Goal: Transaction & Acquisition: Download file/media

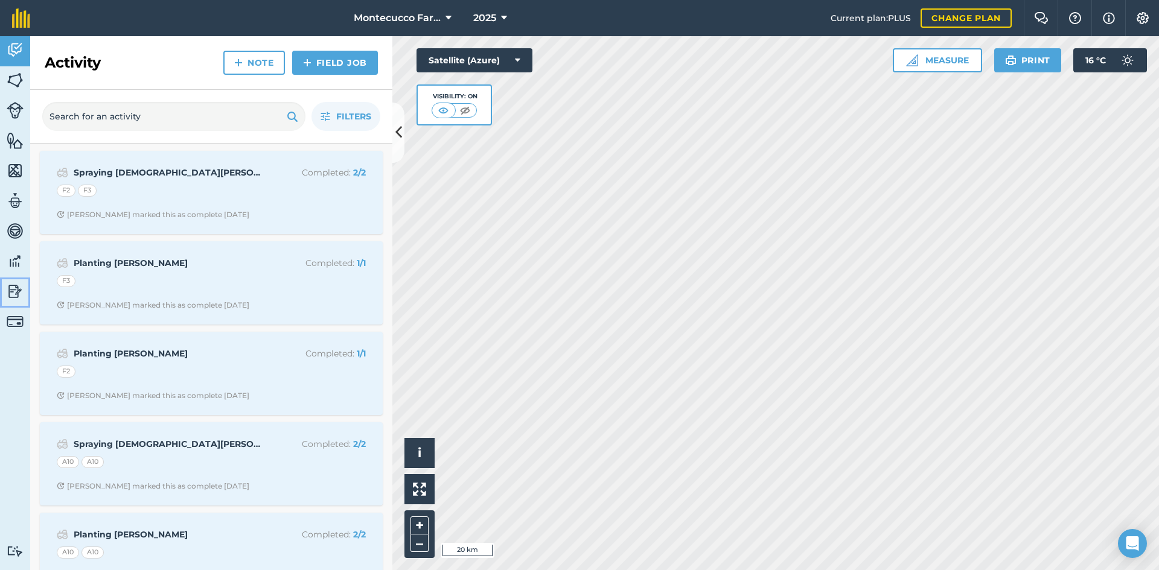
click at [7, 292] on img at bounding box center [15, 291] width 17 height 18
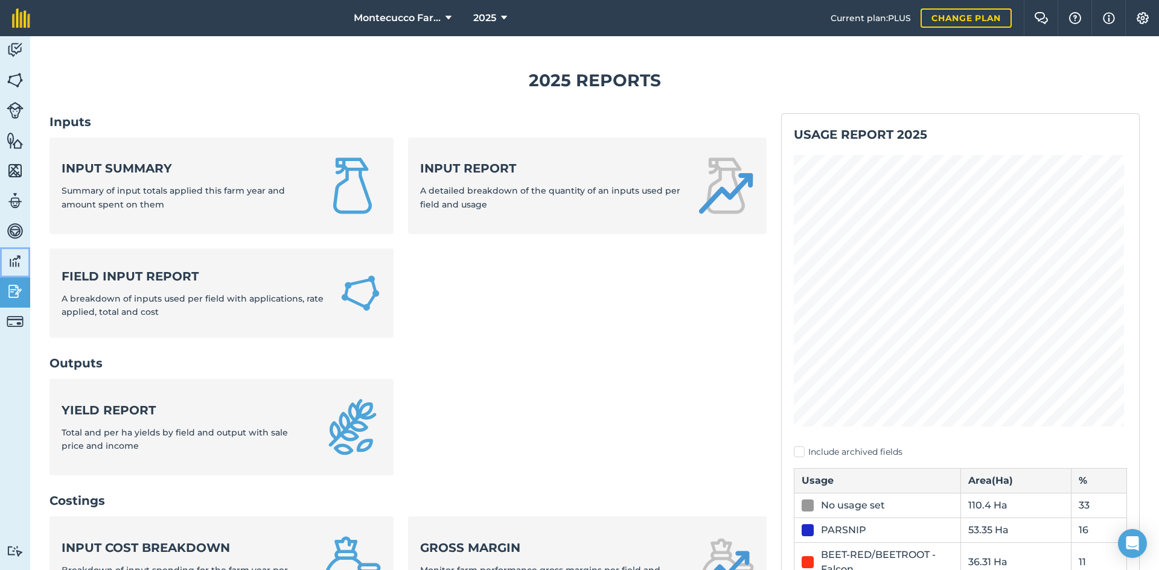
click at [14, 266] on img at bounding box center [15, 261] width 17 height 18
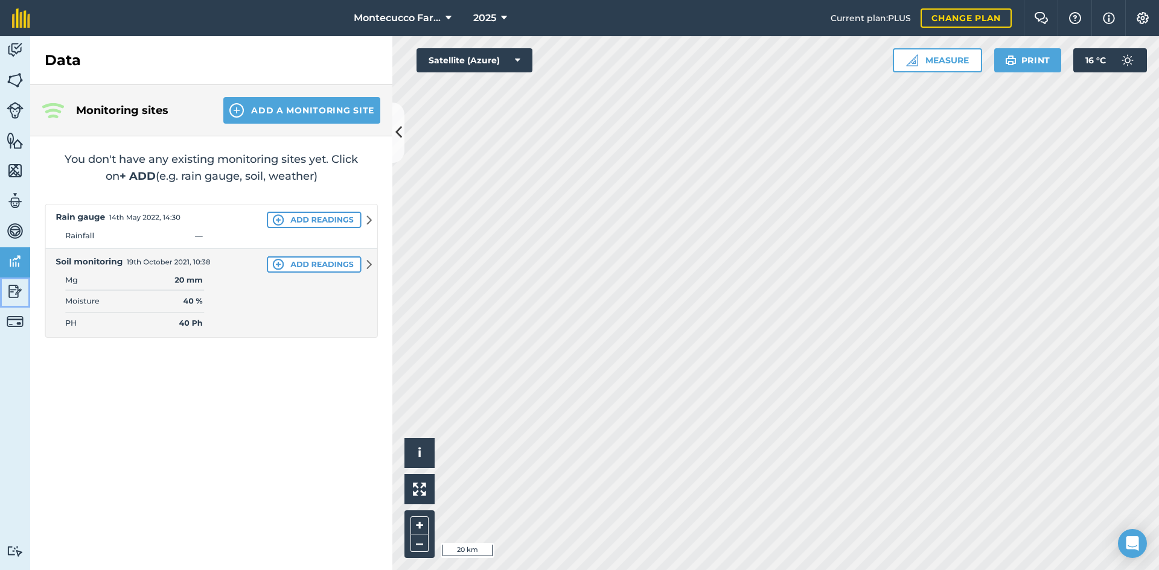
click at [17, 299] on img at bounding box center [15, 291] width 17 height 18
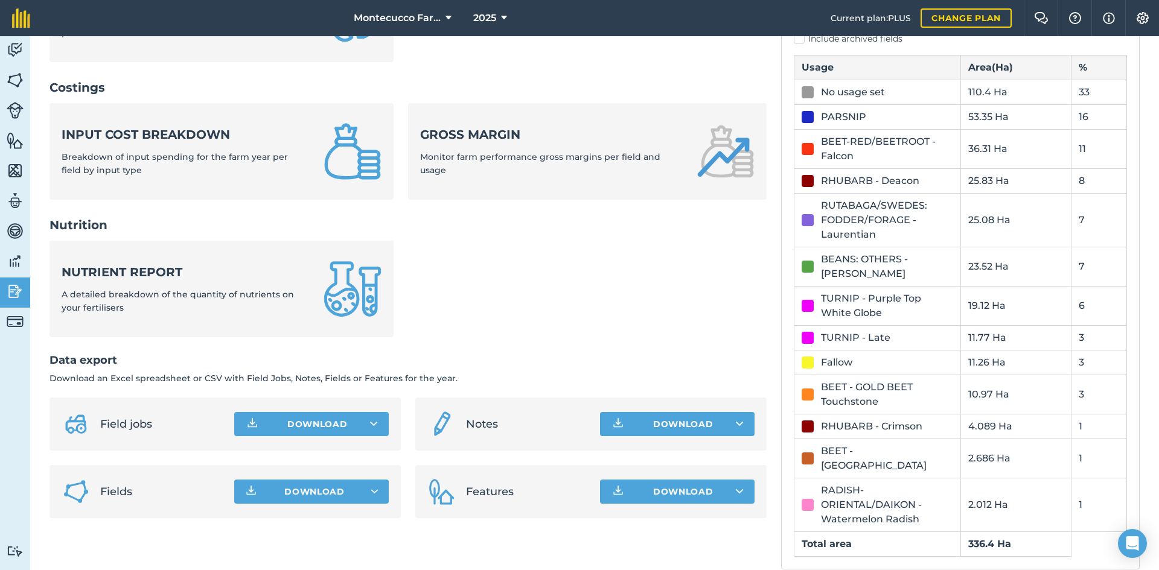
scroll to position [418, 0]
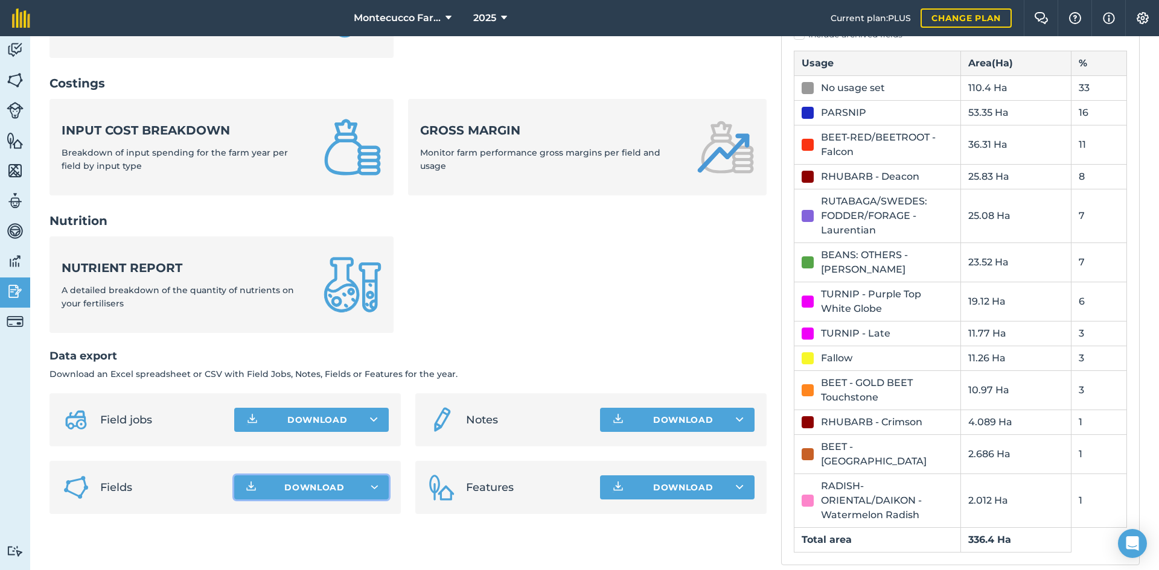
click at [371, 493] on button "Download" at bounding box center [311, 488] width 155 height 24
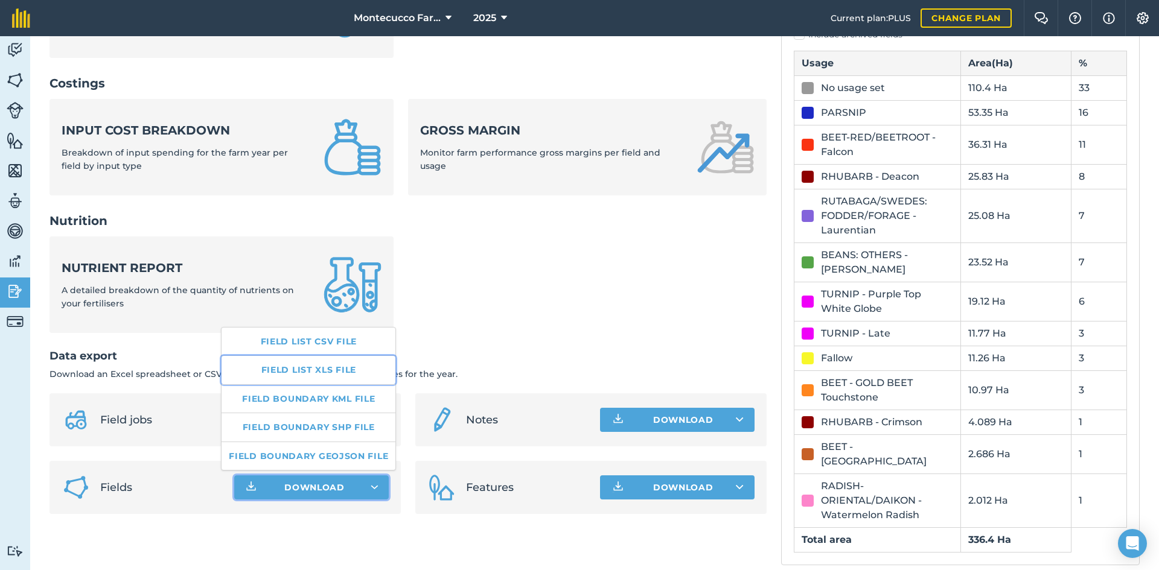
click at [342, 363] on link "Field list XLS file" at bounding box center [309, 370] width 174 height 28
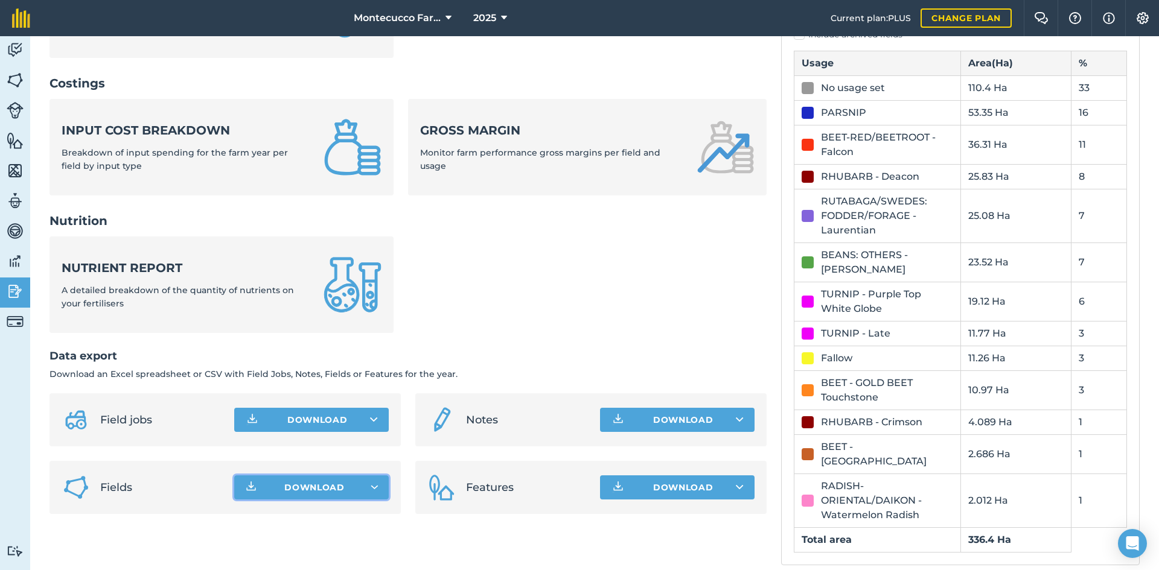
click at [479, 312] on ul "Nutrient report A detailed breakdown of the quantity of nutrients on your ferti…" at bounding box center [407, 292] width 717 height 111
click at [736, 416] on icon at bounding box center [740, 420] width 8 height 12
click at [681, 474] on link "Notes XLS file" at bounding box center [677, 474] width 151 height 27
click at [333, 414] on button "Download" at bounding box center [311, 420] width 155 height 24
click at [326, 471] on link "Field jobs XLS file" at bounding box center [311, 474] width 151 height 27
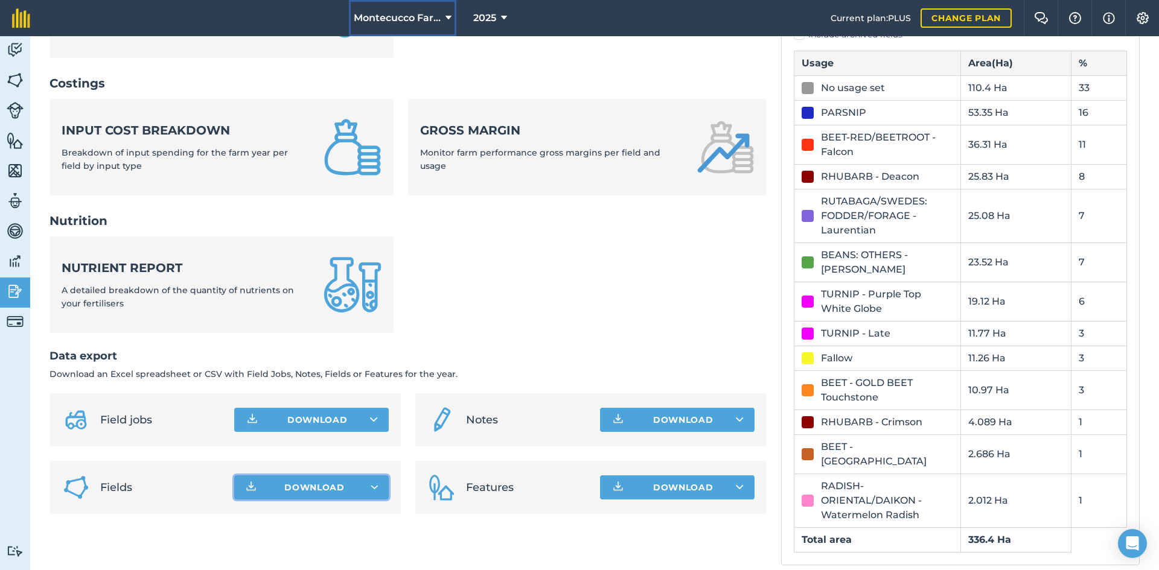
click at [443, 15] on button "Montecucco Farms" at bounding box center [402, 18] width 107 height 36
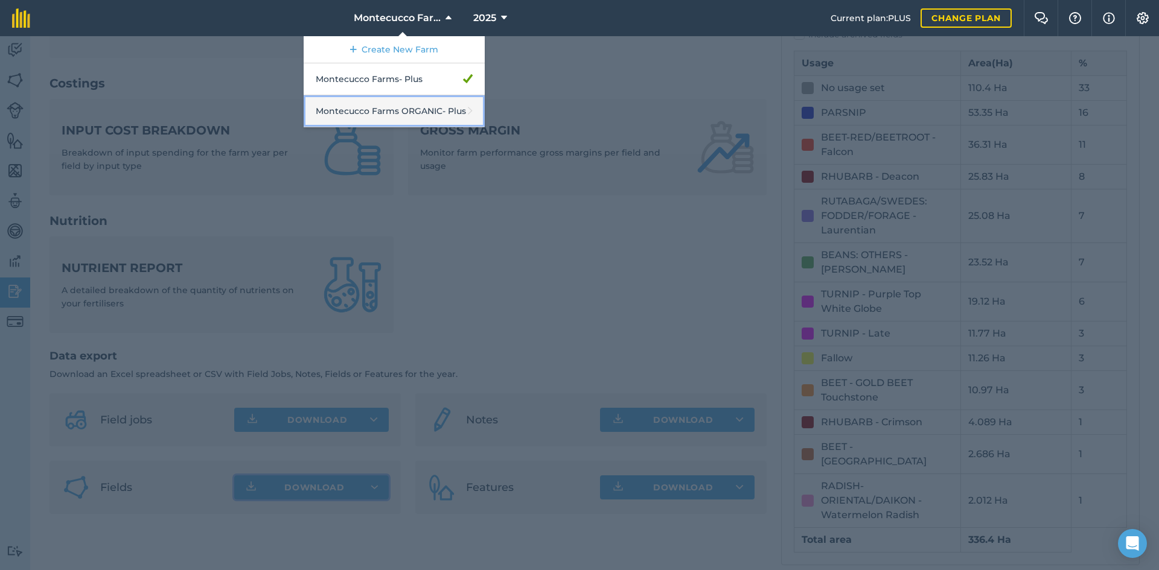
click at [441, 113] on link "Montecucco Farms ORGANIC - Plus" at bounding box center [394, 111] width 181 height 32
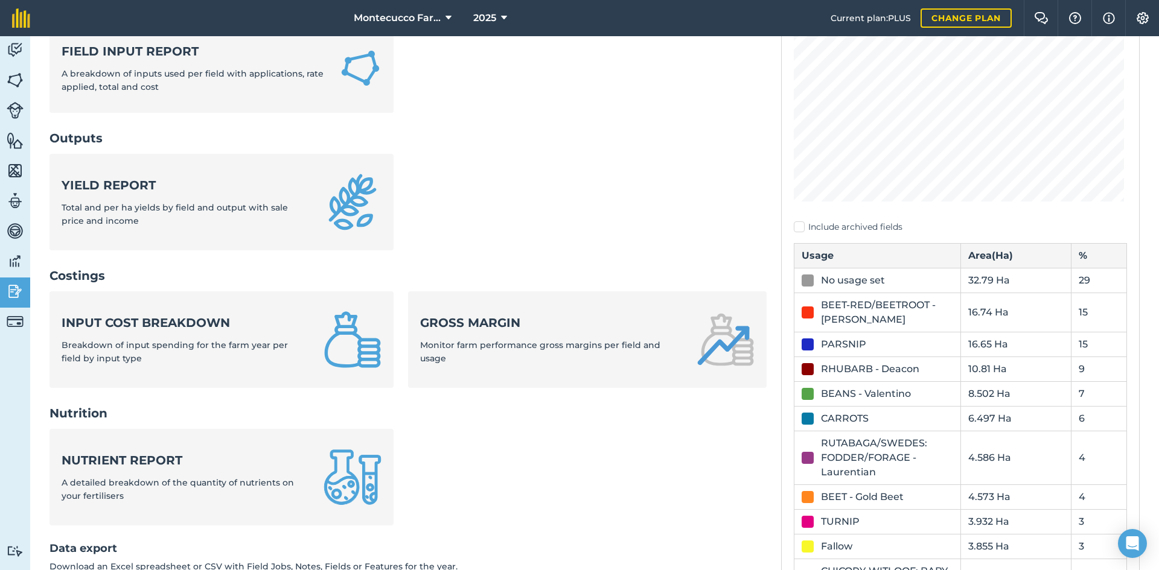
scroll to position [381, 0]
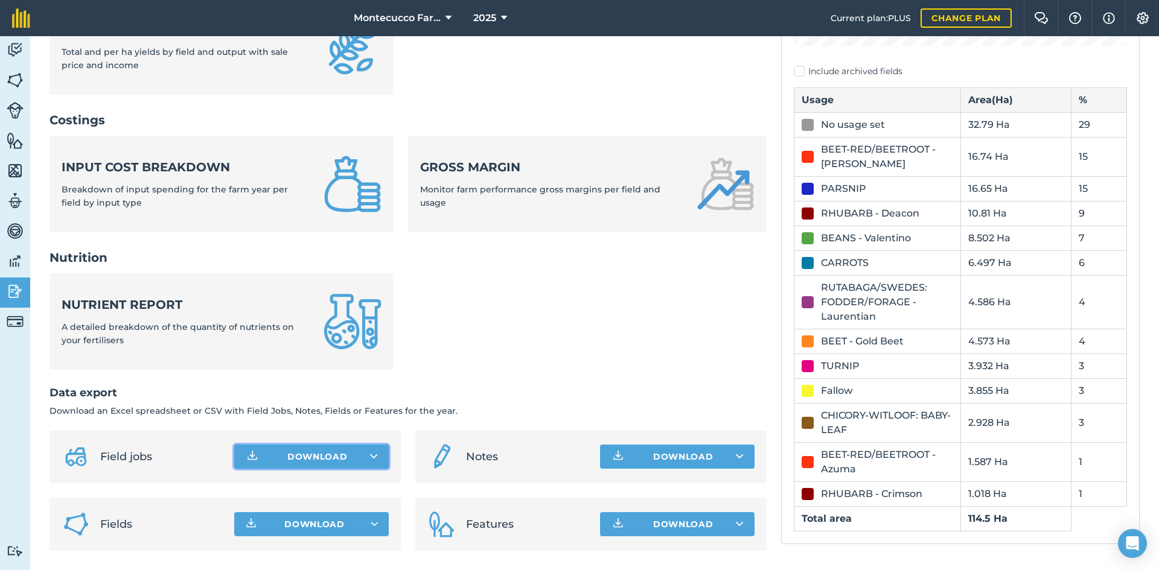
click at [372, 452] on icon at bounding box center [374, 457] width 8 height 12
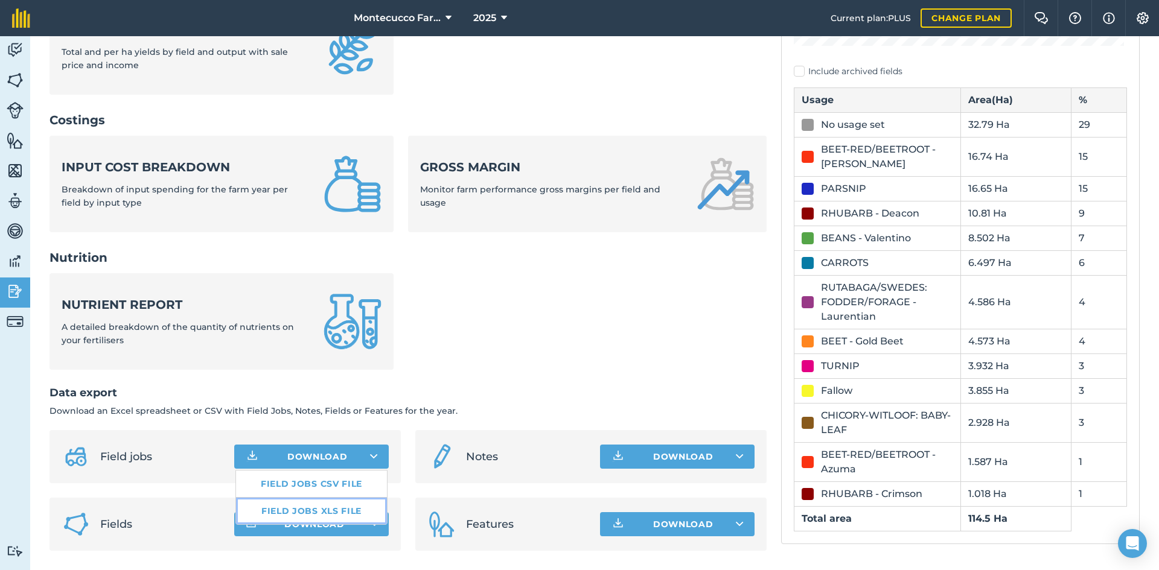
click at [336, 509] on link "Field jobs XLS file" at bounding box center [311, 511] width 151 height 27
click at [340, 526] on span "Download" at bounding box center [314, 525] width 60 height 12
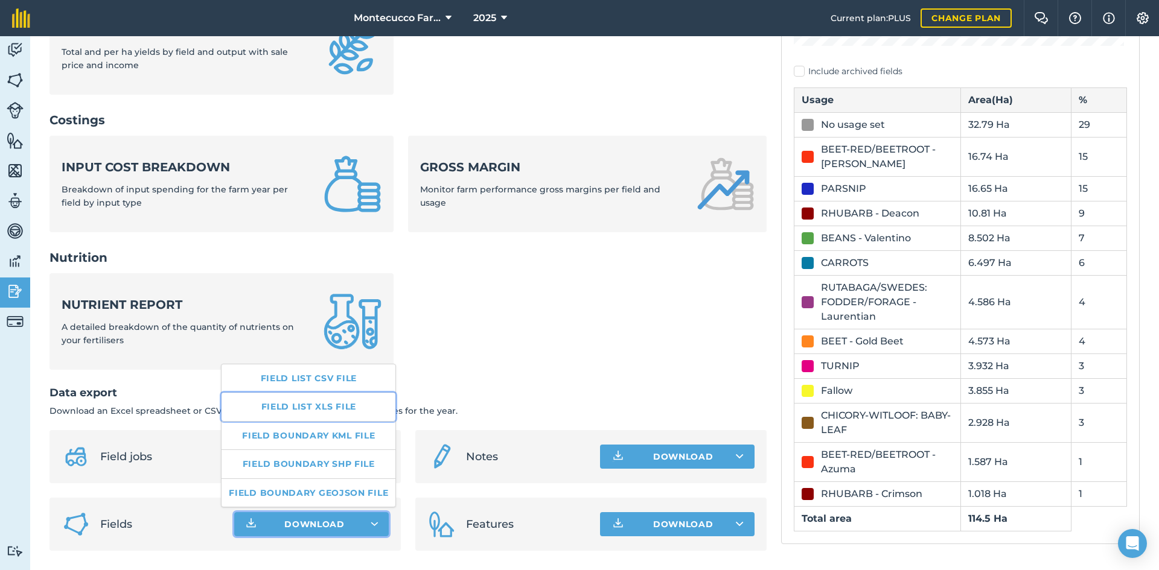
click at [313, 407] on link "Field list XLS file" at bounding box center [309, 407] width 174 height 28
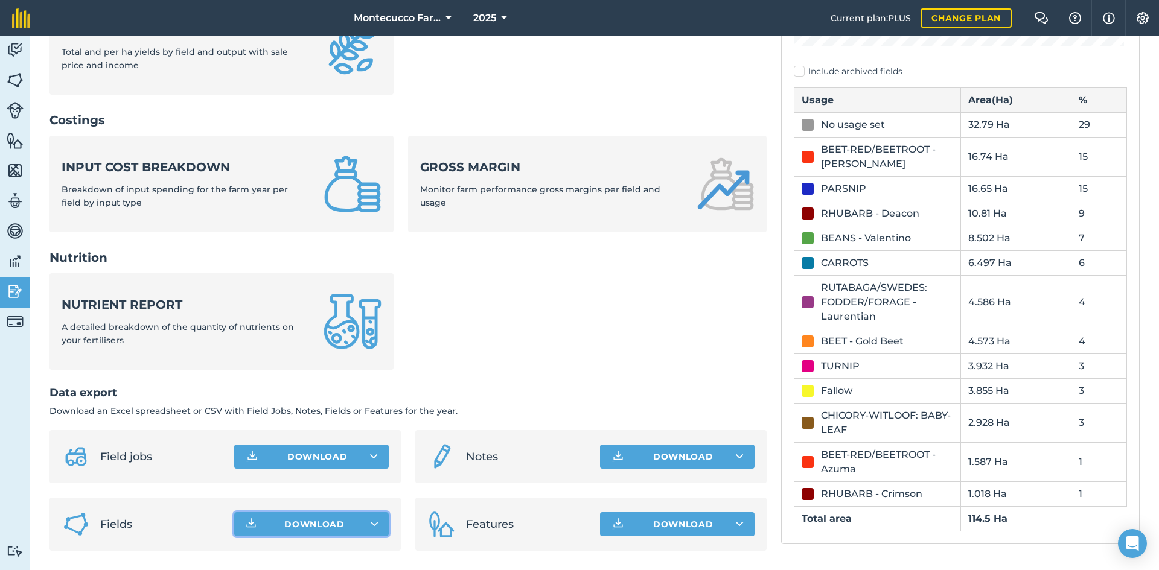
click at [723, 458] on button "Download" at bounding box center [677, 457] width 155 height 24
click at [691, 511] on link "Notes XLS file" at bounding box center [677, 511] width 151 height 27
click at [619, 348] on ul "Nutrient report A detailed breakdown of the quantity of nutrients on your ferti…" at bounding box center [407, 328] width 717 height 111
